Goal: Find specific page/section: Find specific page/section

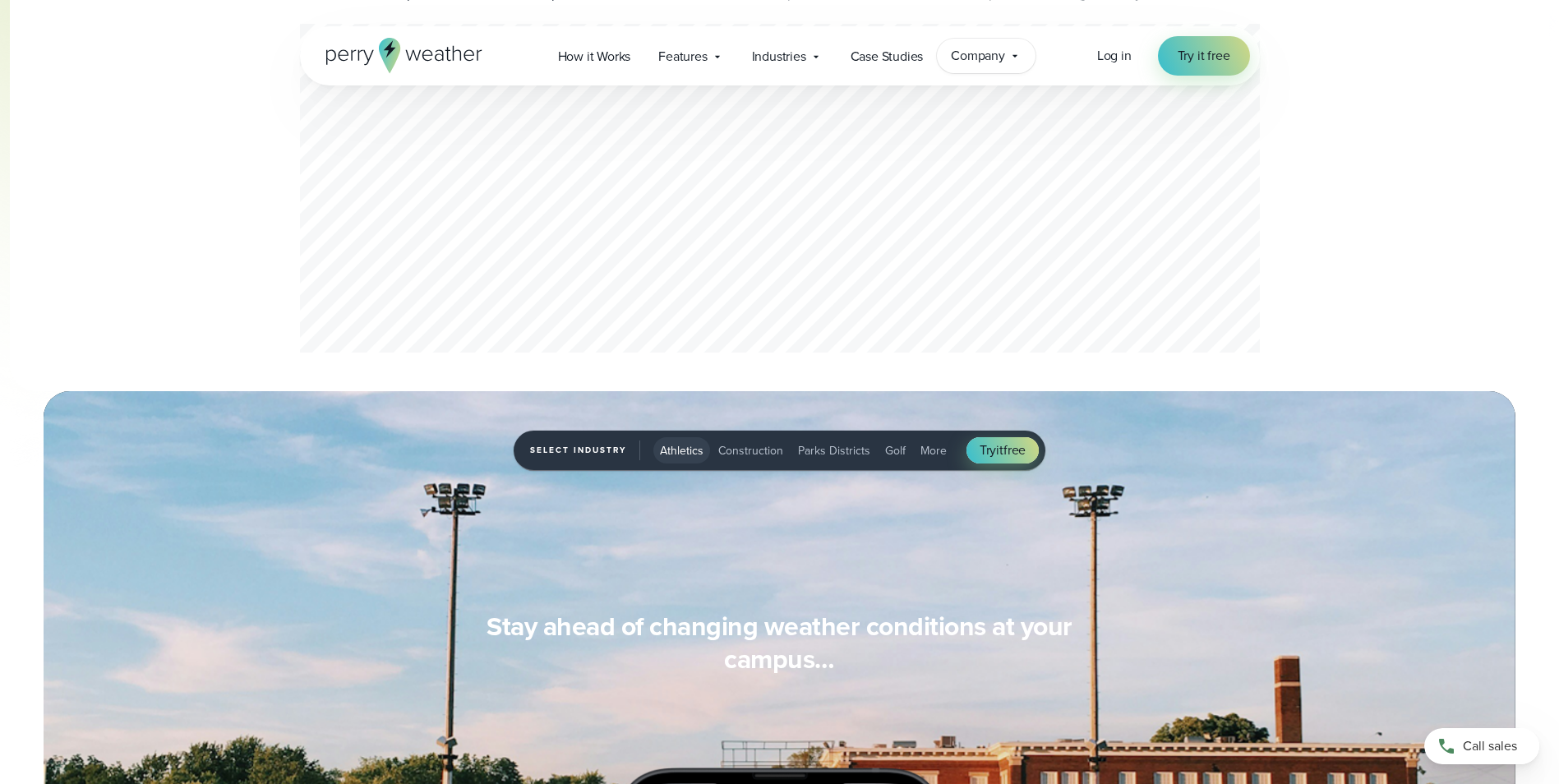
scroll to position [657, 0]
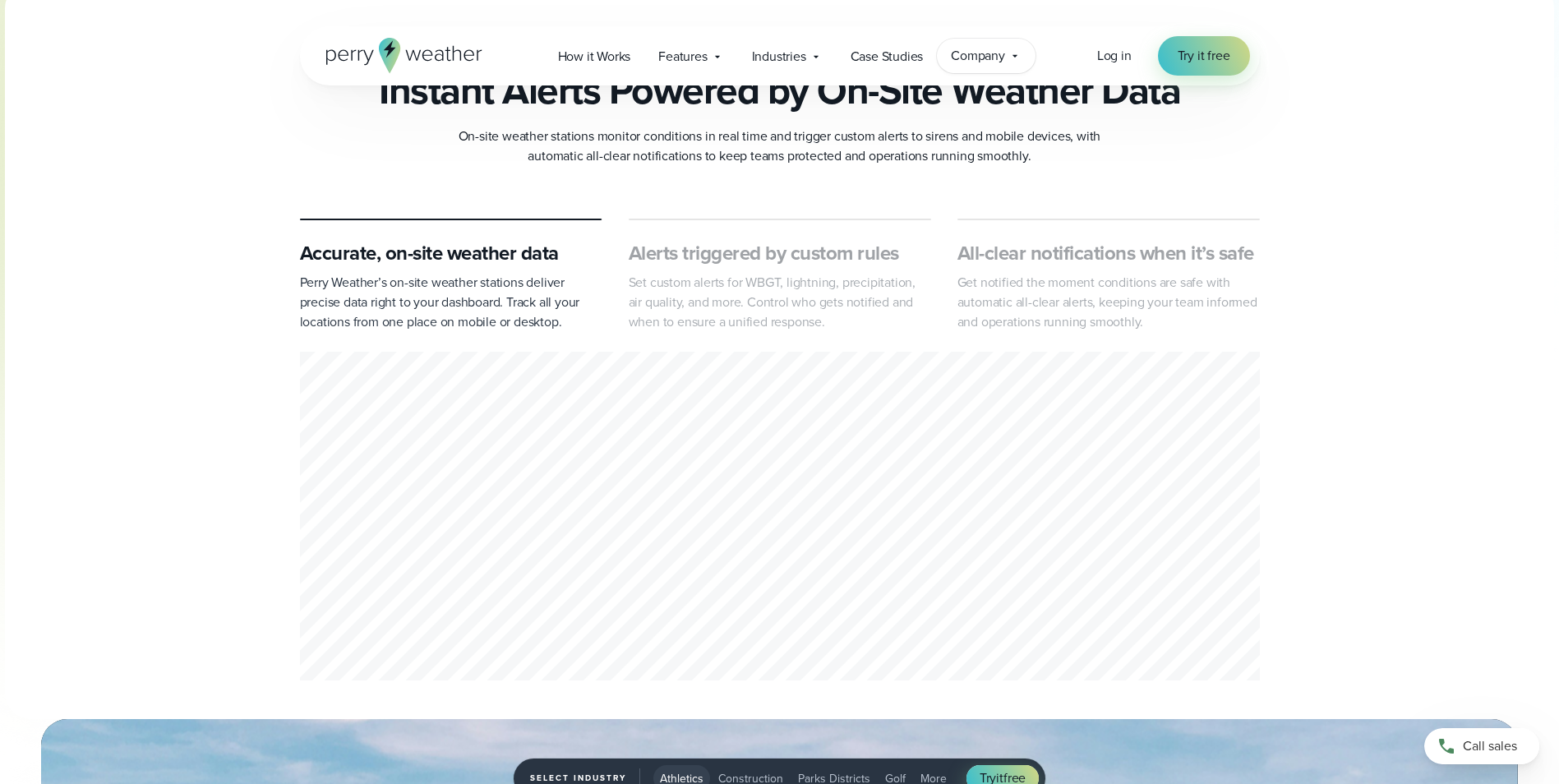
click at [988, 54] on span "Company" at bounding box center [978, 55] width 54 height 19
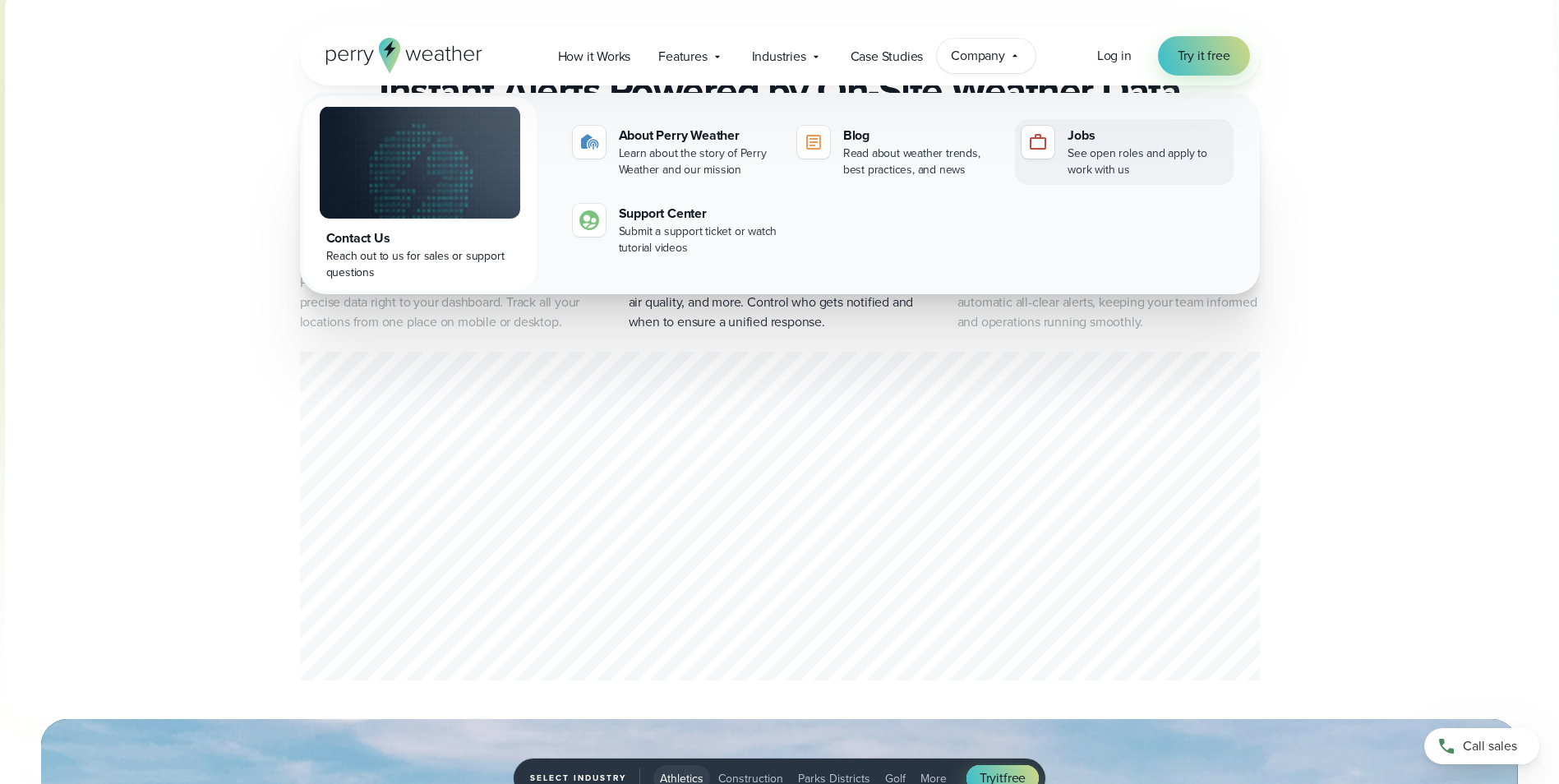
click at [1083, 137] on div "Jobs" at bounding box center [1147, 135] width 159 height 19
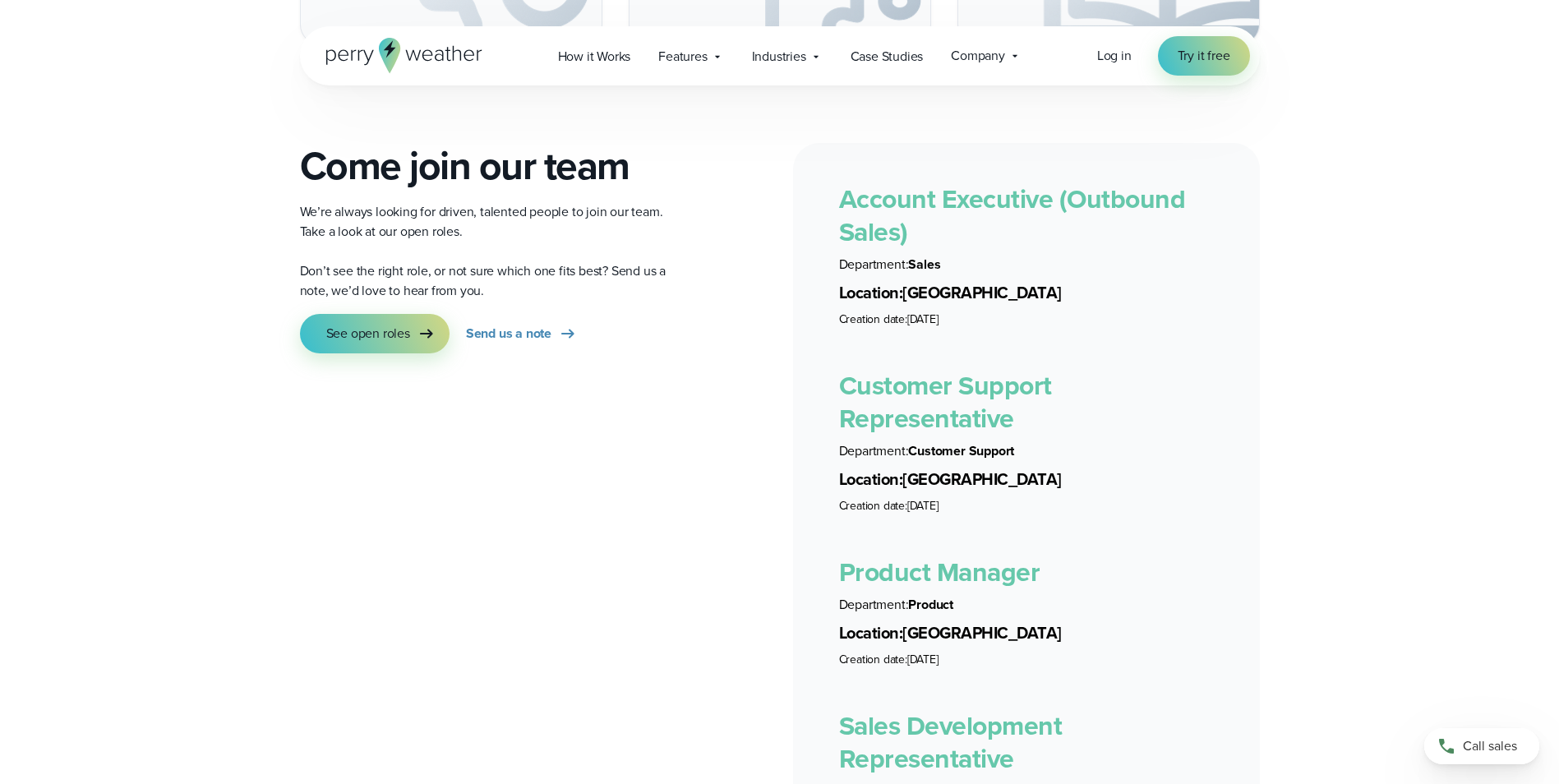
scroll to position [2875, 0]
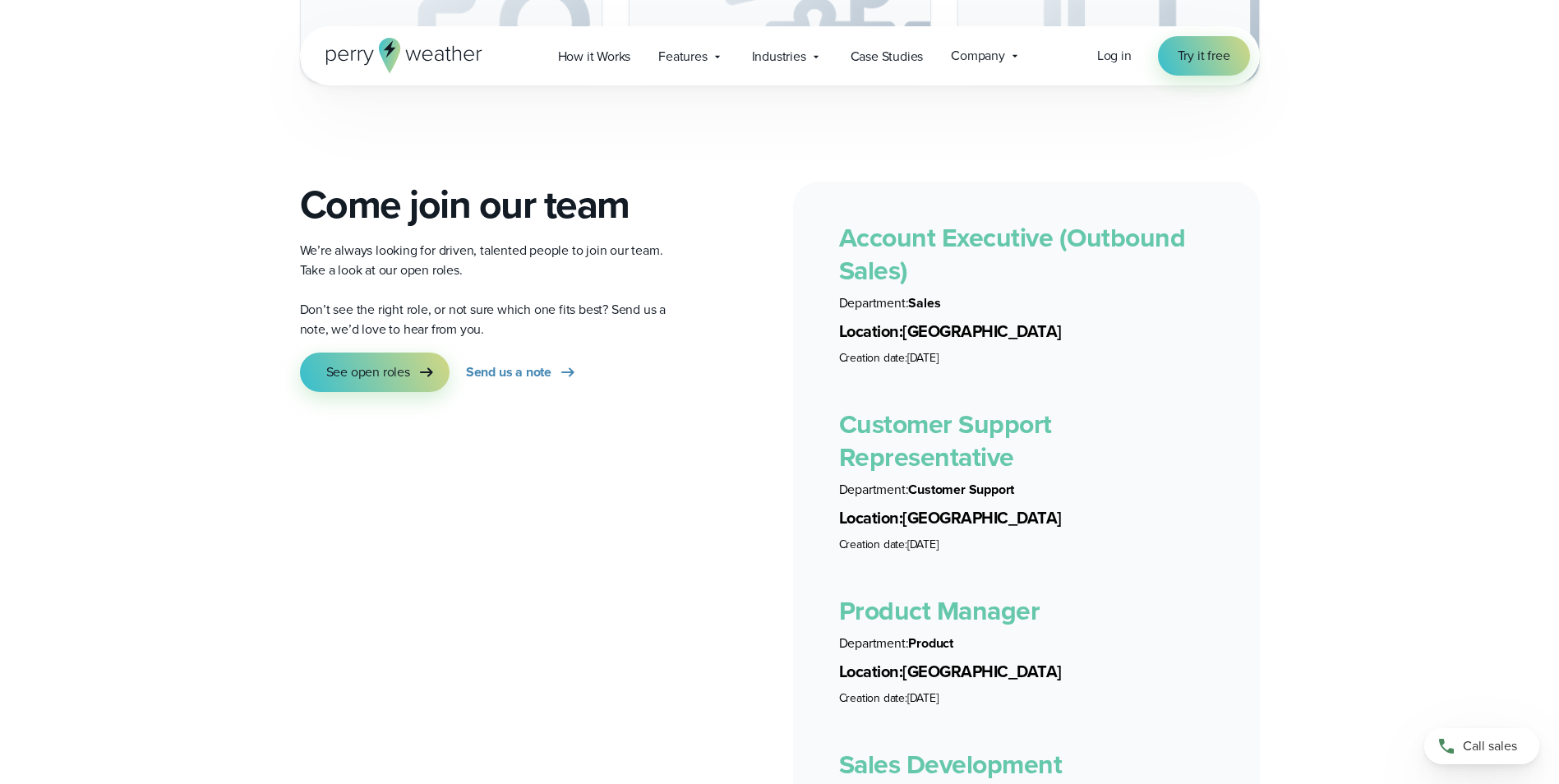
click at [879, 255] on link "Account Executive (Outbound Sales)" at bounding box center [1012, 253] width 347 height 72
